Goal: Find specific page/section: Find specific page/section

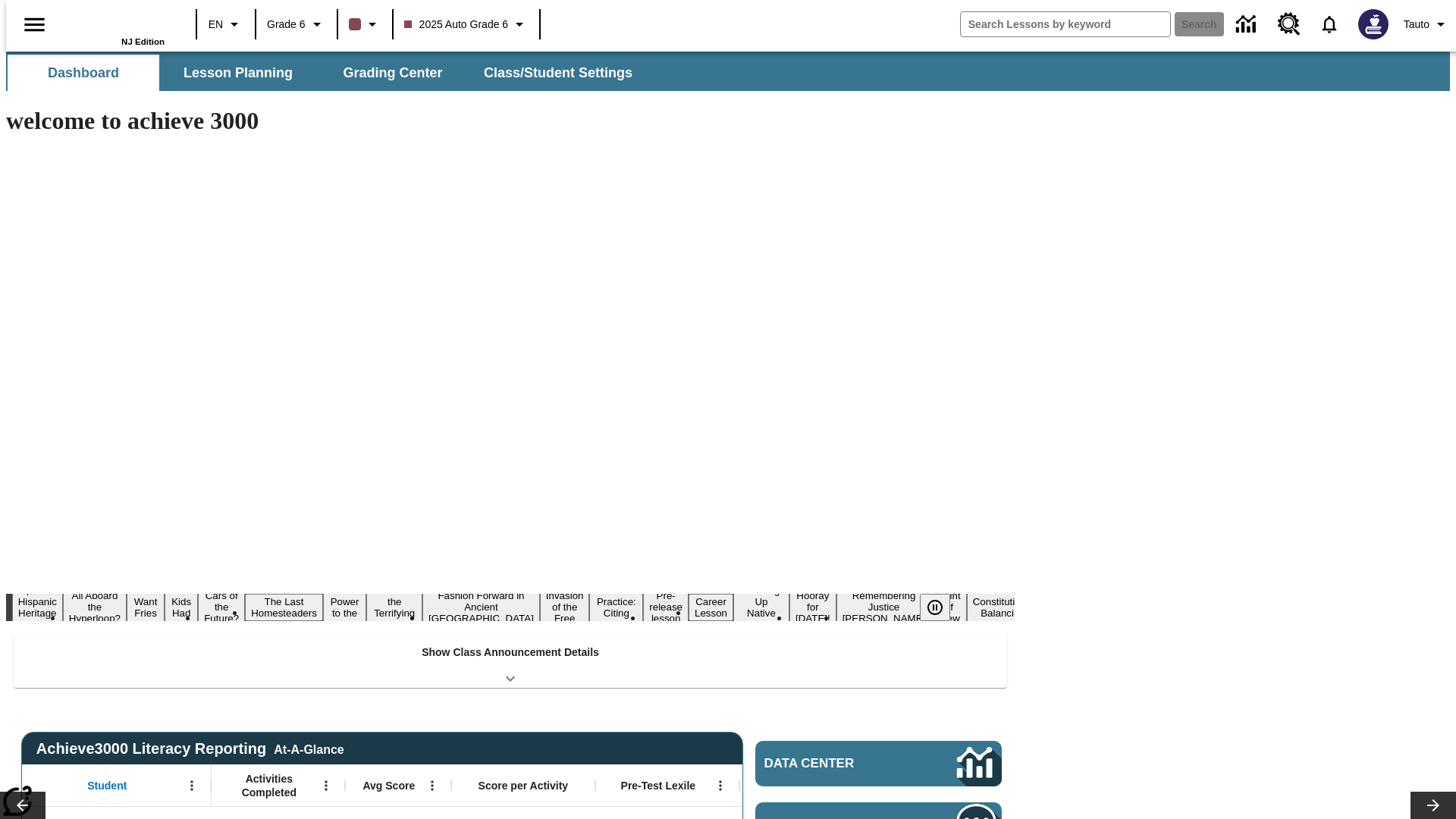
type input "-1"
click at [232, 73] on span "Lesson Planning" at bounding box center [239, 73] width 109 height 17
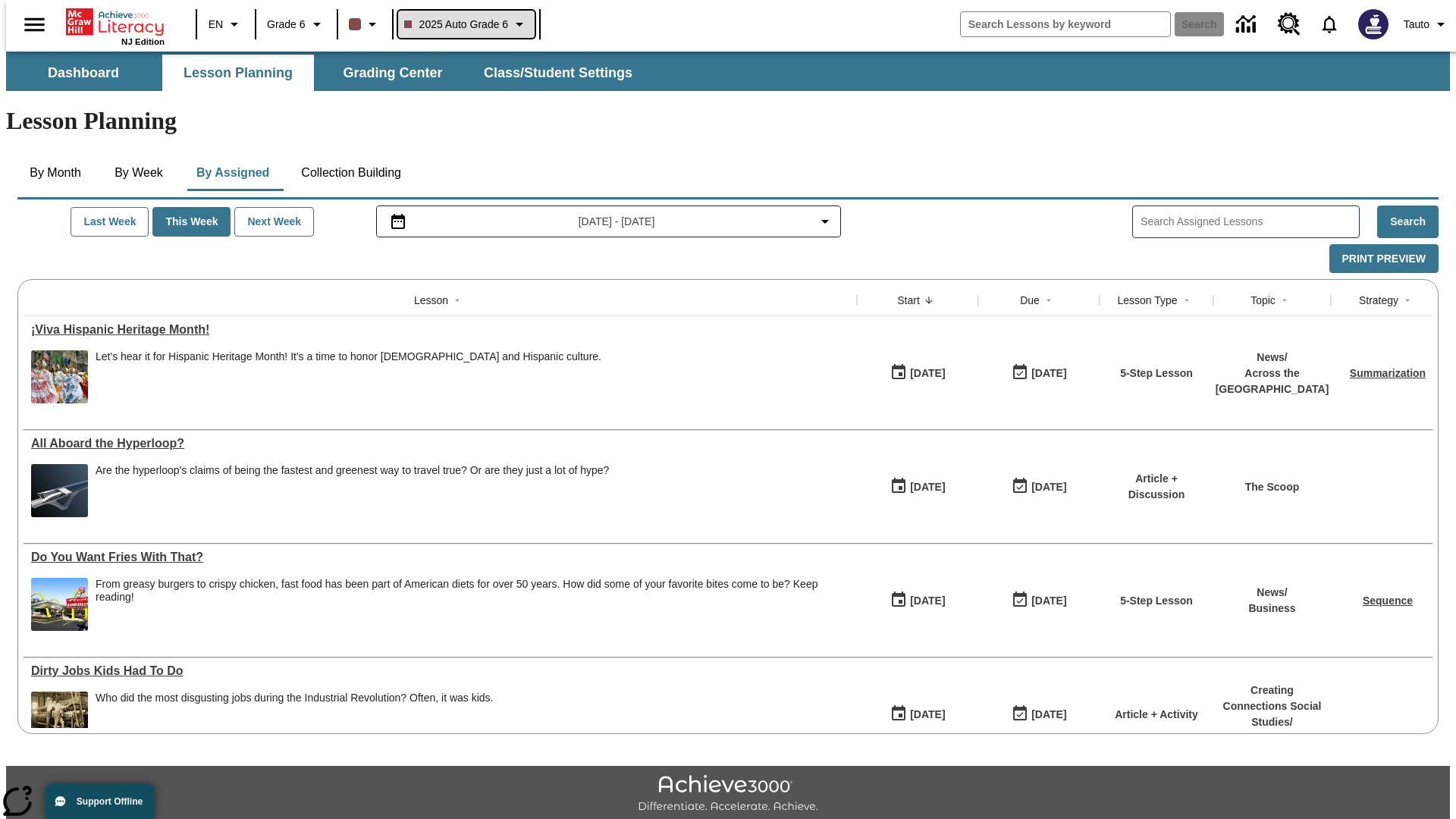
click at [464, 25] on span "2025 Auto Grade 6" at bounding box center [456, 25] width 105 height 16
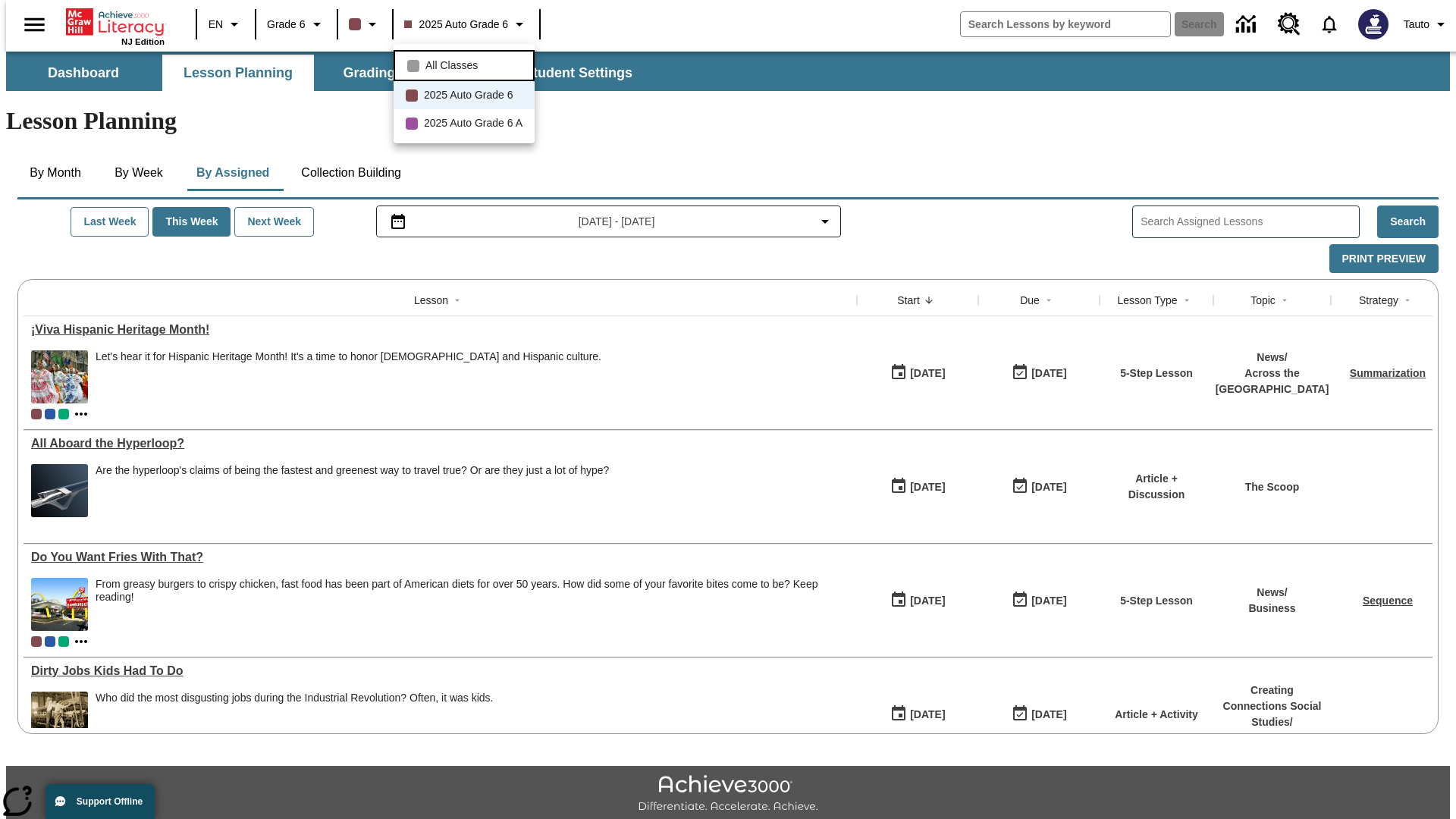
click at [466, 64] on span "All Classes" at bounding box center [451, 65] width 52 height 16
